Goal: Transaction & Acquisition: Purchase product/service

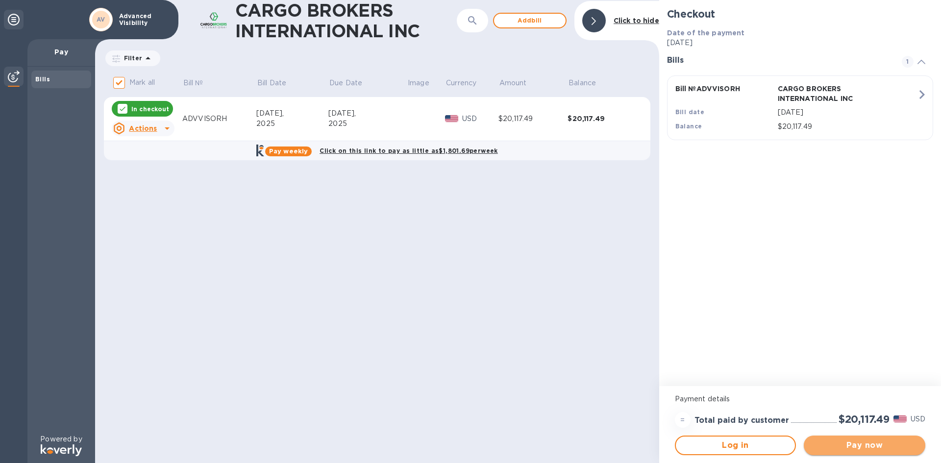
click at [876, 442] on span "Pay now" at bounding box center [864, 445] width 106 height 12
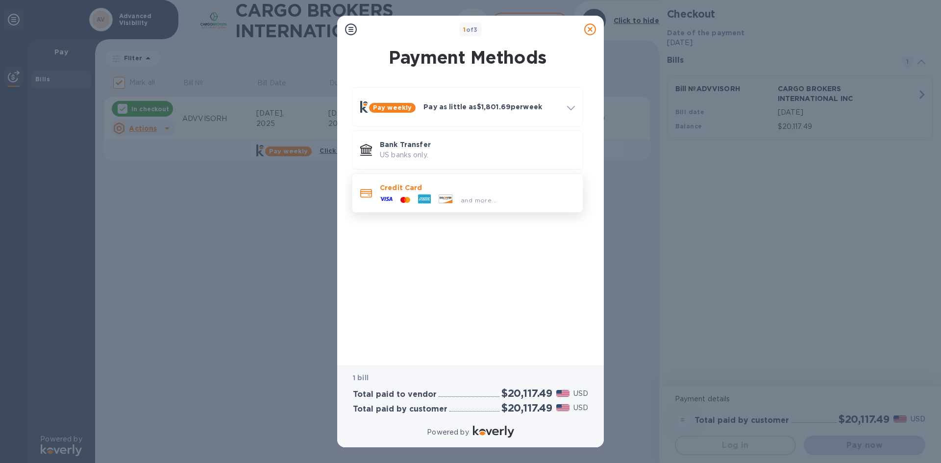
click at [508, 195] on div "and more..." at bounding box center [477, 198] width 195 height 11
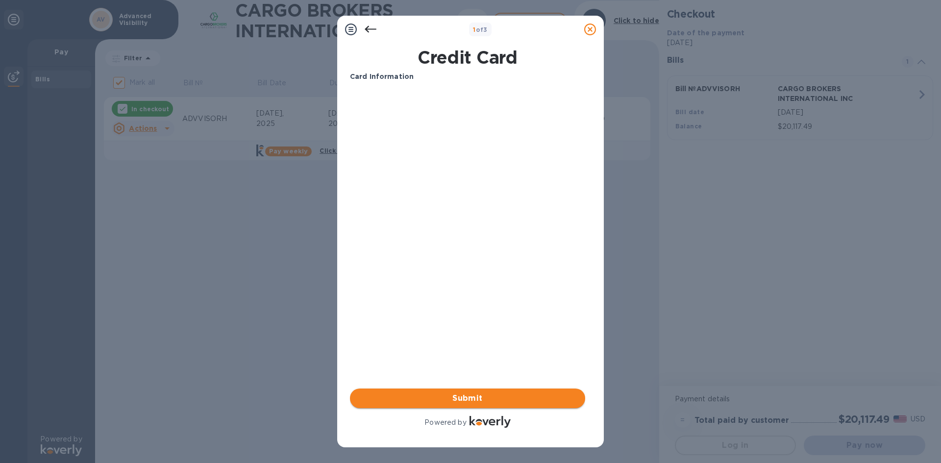
click at [474, 402] on span "Submit" at bounding box center [467, 398] width 219 height 12
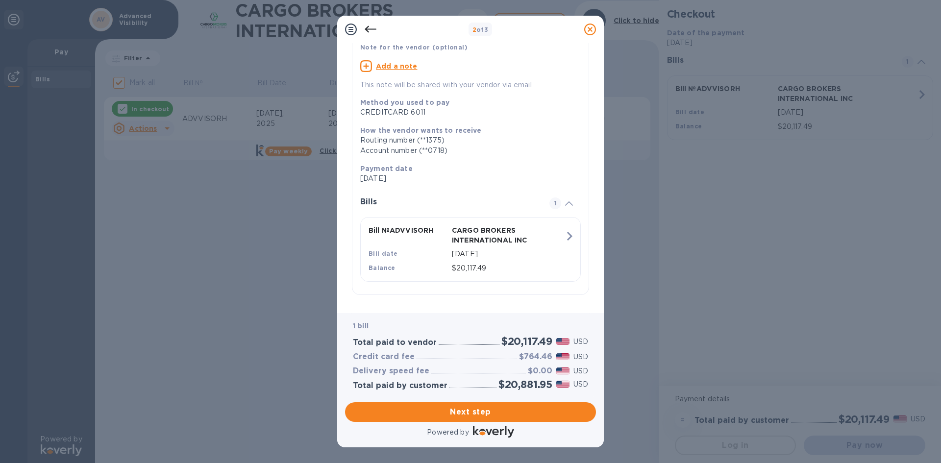
scroll to position [81, 0]
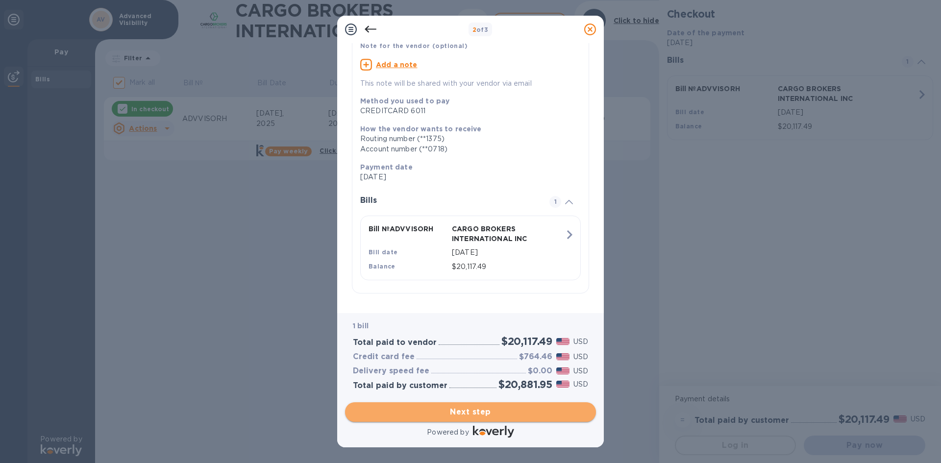
click at [517, 409] on span "Next step" at bounding box center [470, 412] width 235 height 12
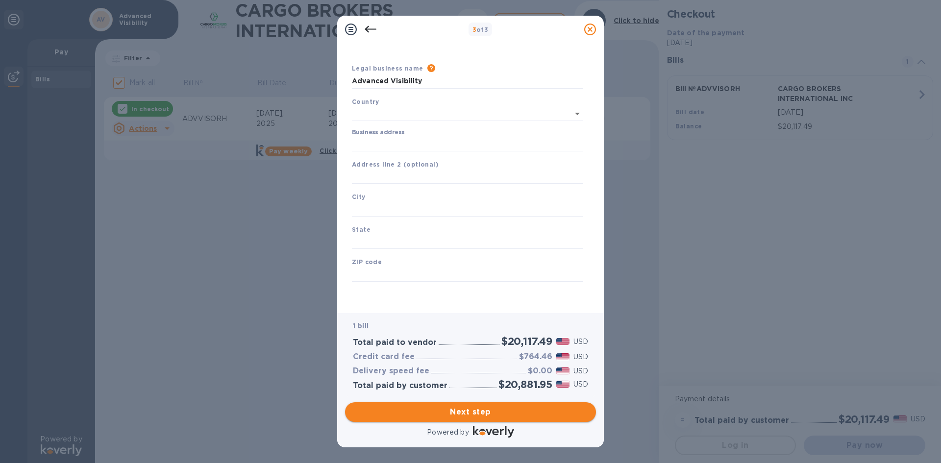
type input "[GEOGRAPHIC_DATA]"
click at [439, 146] on input "Business address" at bounding box center [467, 144] width 231 height 15
click at [451, 147] on input "Business address" at bounding box center [467, 144] width 231 height 15
type input "[STREET_ADDRESS][PERSON_NAME]"
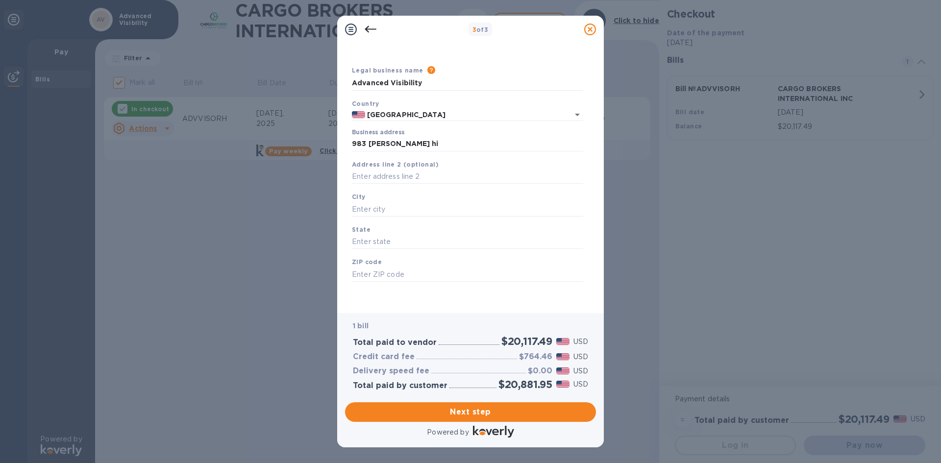
type input "Fitchburg"
type input "MA"
type input "01420"
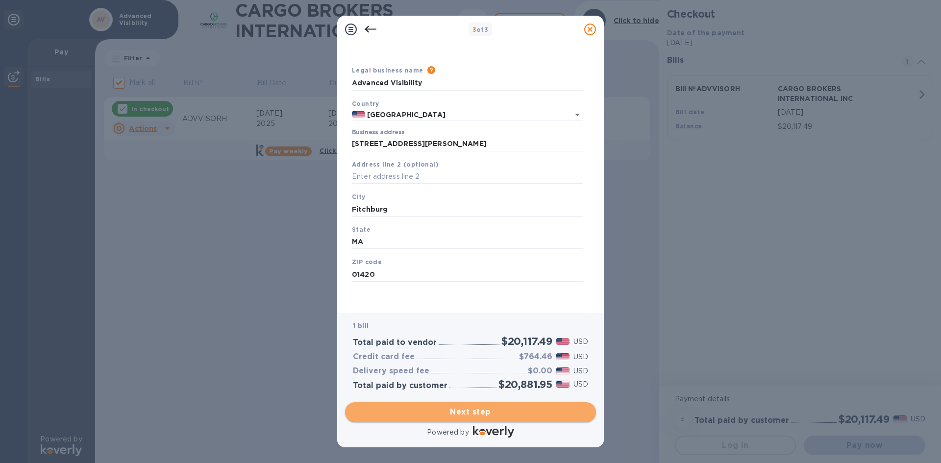
click at [485, 414] on span "Next step" at bounding box center [470, 412] width 235 height 12
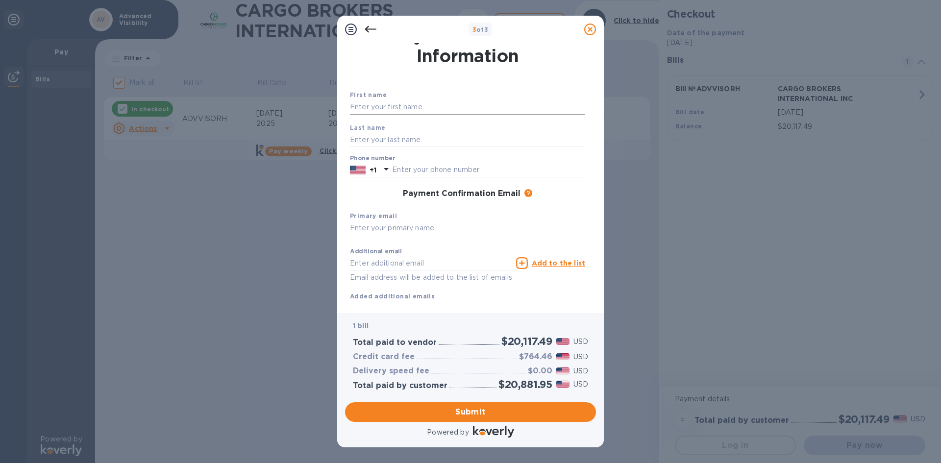
click at [485, 108] on input "text" at bounding box center [467, 107] width 235 height 15
type input "J"
type input "Mark"
type input "[PERSON_NAME]"
type input "3392372315"
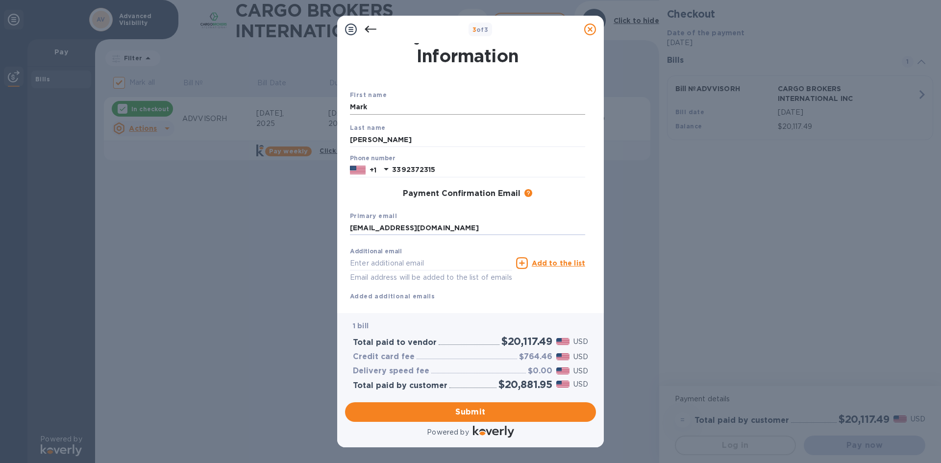
type input "[EMAIL_ADDRESS][DOMAIN_NAME]"
click at [468, 416] on span "Submit" at bounding box center [470, 412] width 235 height 12
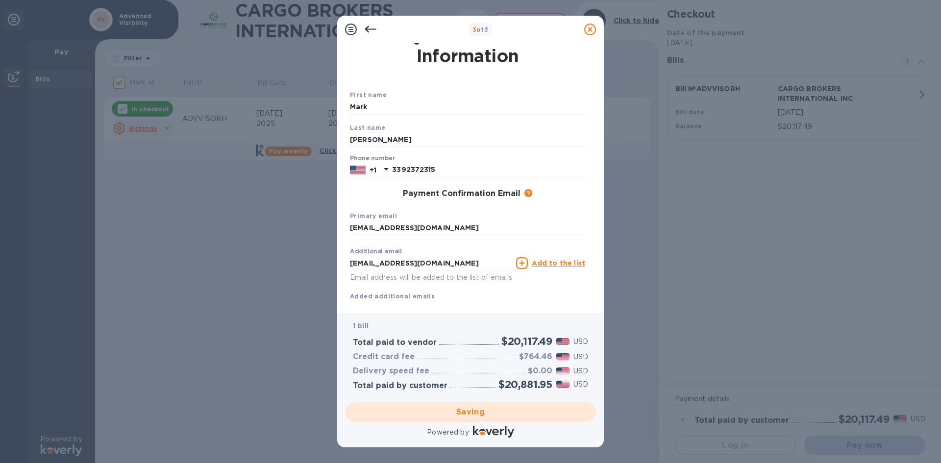
checkbox input "false"
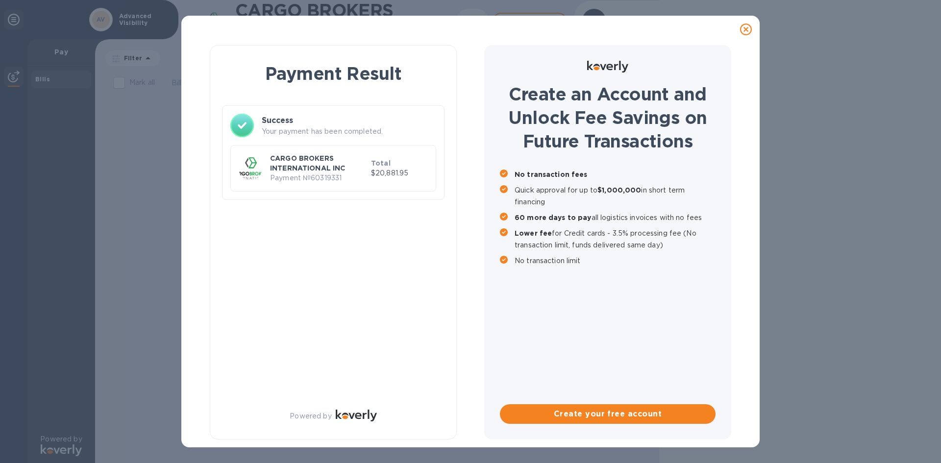
drag, startPoint x: 737, startPoint y: 19, endPoint x: 758, endPoint y: 36, distance: 26.8
click at [740, 21] on div at bounding box center [745, 29] width 27 height 27
drag, startPoint x: 758, startPoint y: 36, endPoint x: 753, endPoint y: 31, distance: 6.9
click at [756, 34] on div at bounding box center [745, 29] width 27 height 27
click at [751, 29] on div at bounding box center [746, 30] width 20 height 20
